Goal: Task Accomplishment & Management: Use online tool/utility

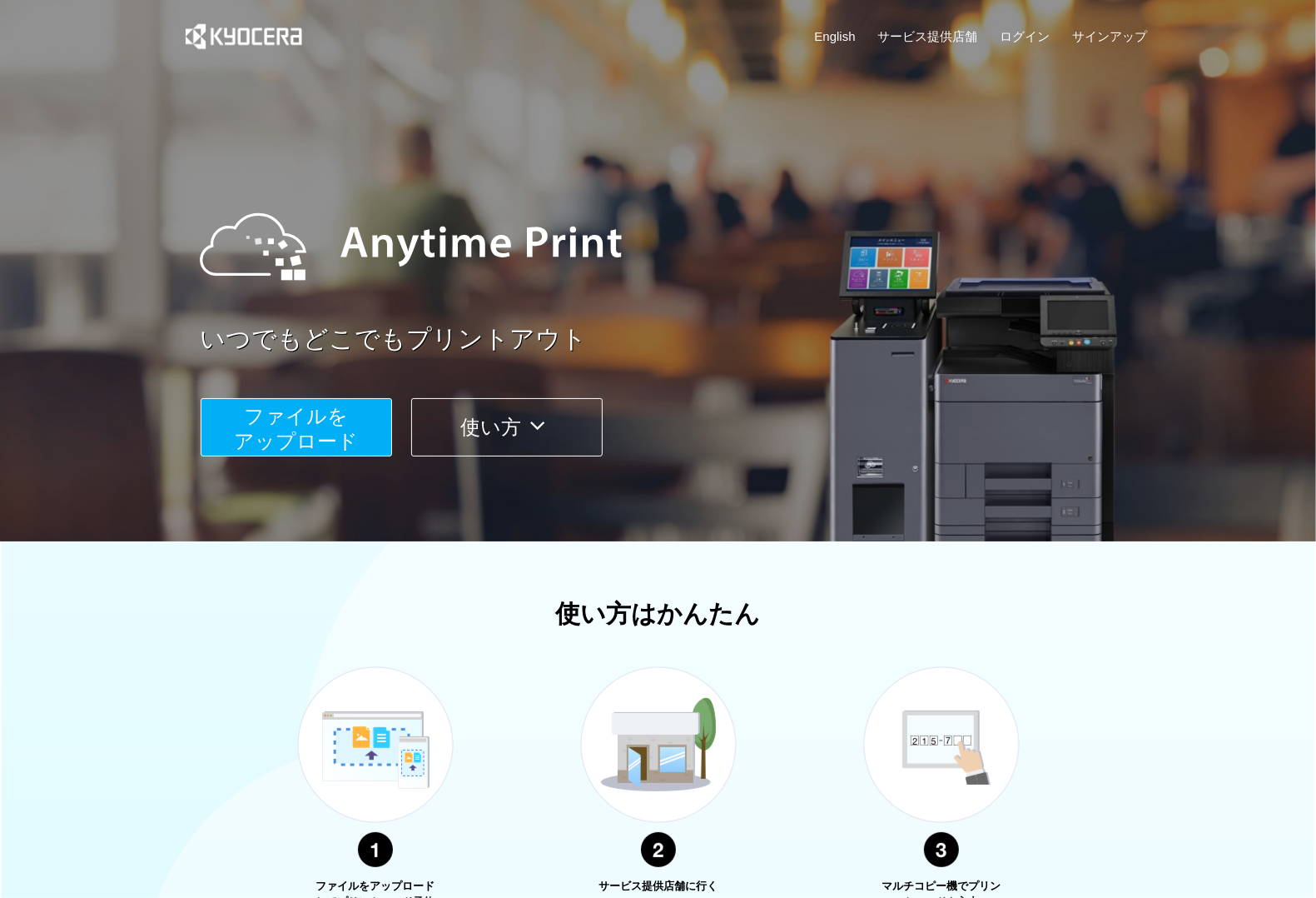
click at [300, 437] on span "ファイルを ​​アップロード" at bounding box center [295, 428] width 124 height 48
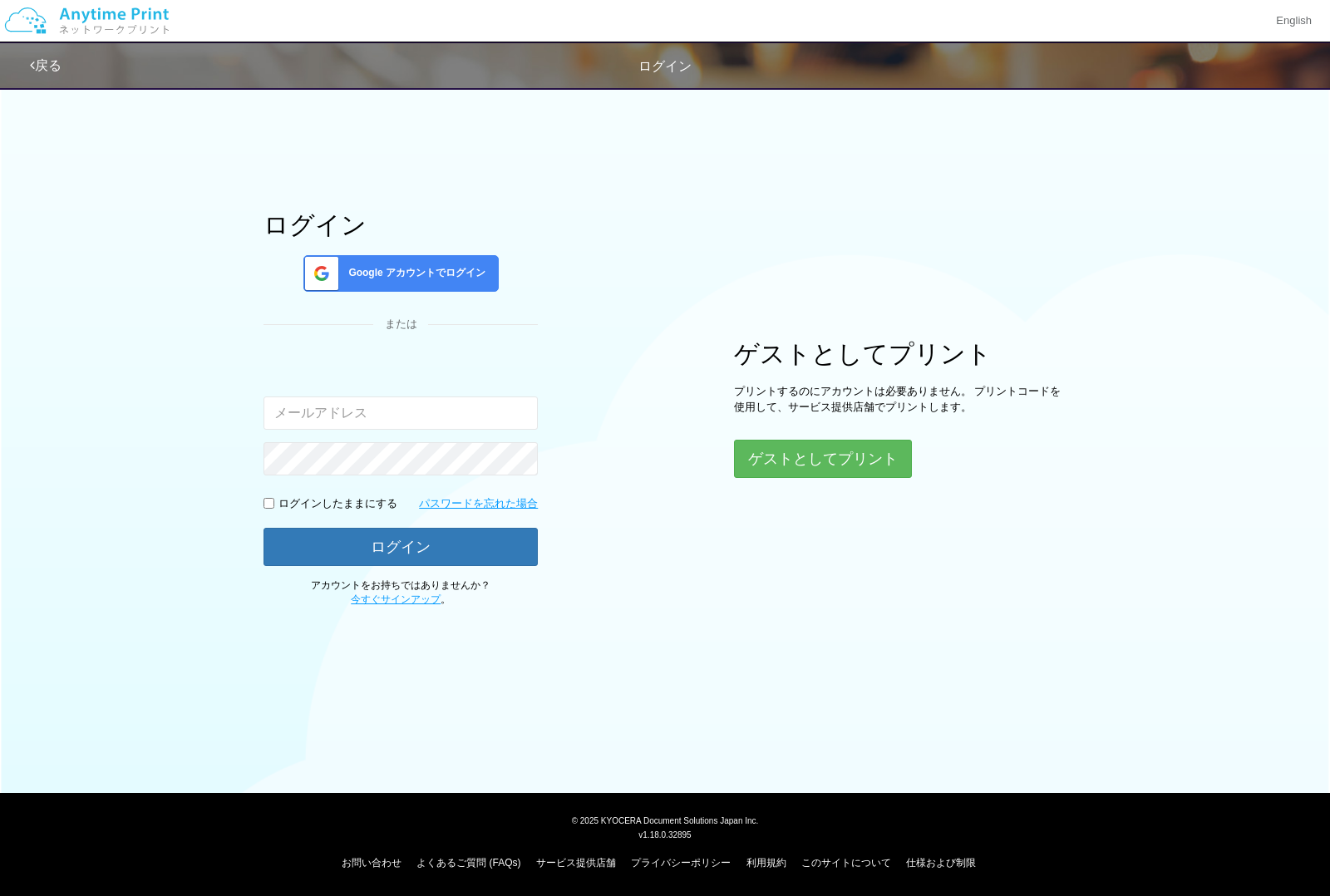
type input "[EMAIL_ADDRESS][DOMAIN_NAME]"
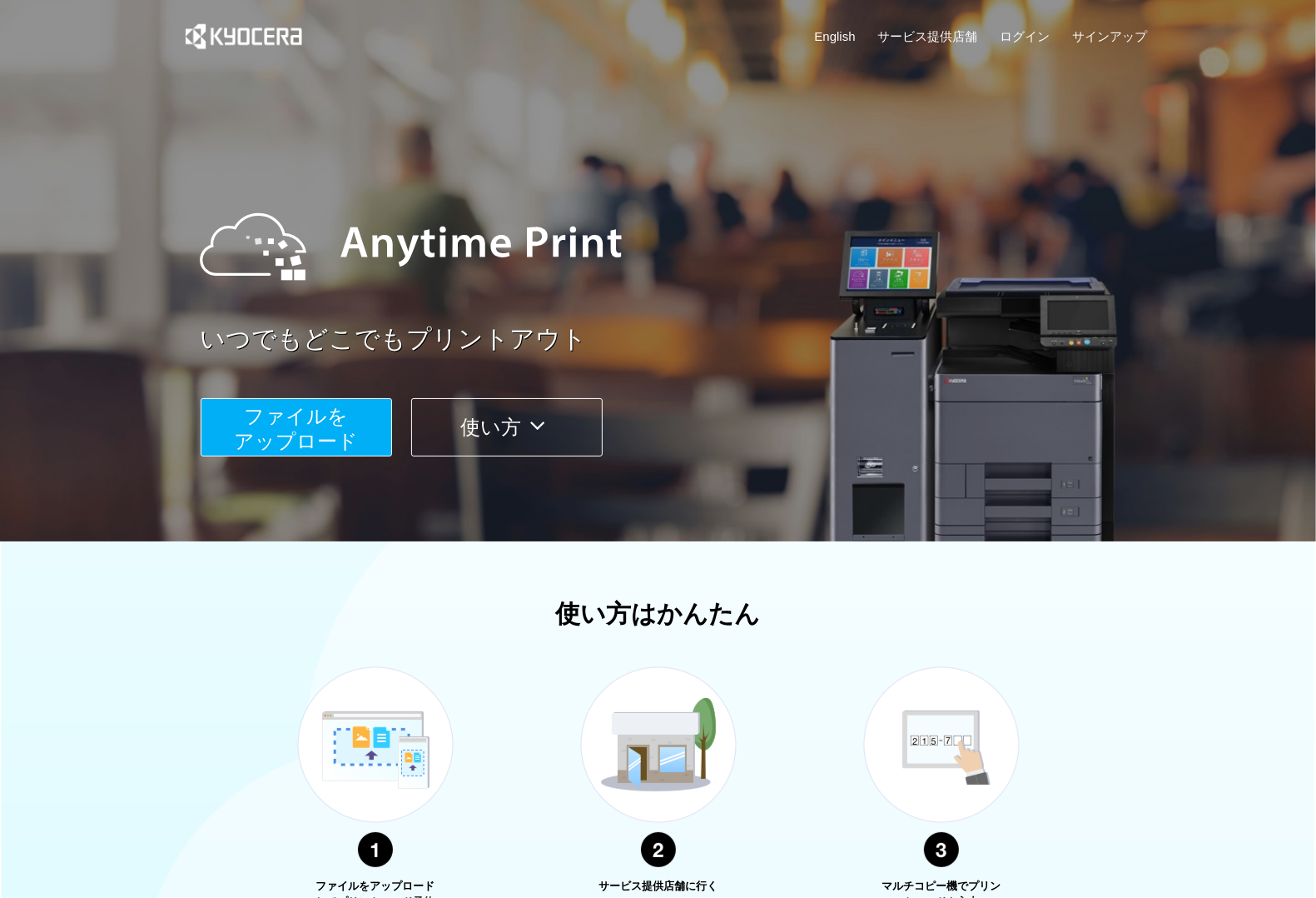
click at [318, 423] on span "ファイルを ​​アップロード" at bounding box center [295, 428] width 124 height 48
click at [347, 237] on img at bounding box center [410, 247] width 455 height 150
click at [683, 396] on div "ファイルを ​​アップロード 使い方" at bounding box center [679, 415] width 958 height 84
